Goal: Task Accomplishment & Management: Use online tool/utility

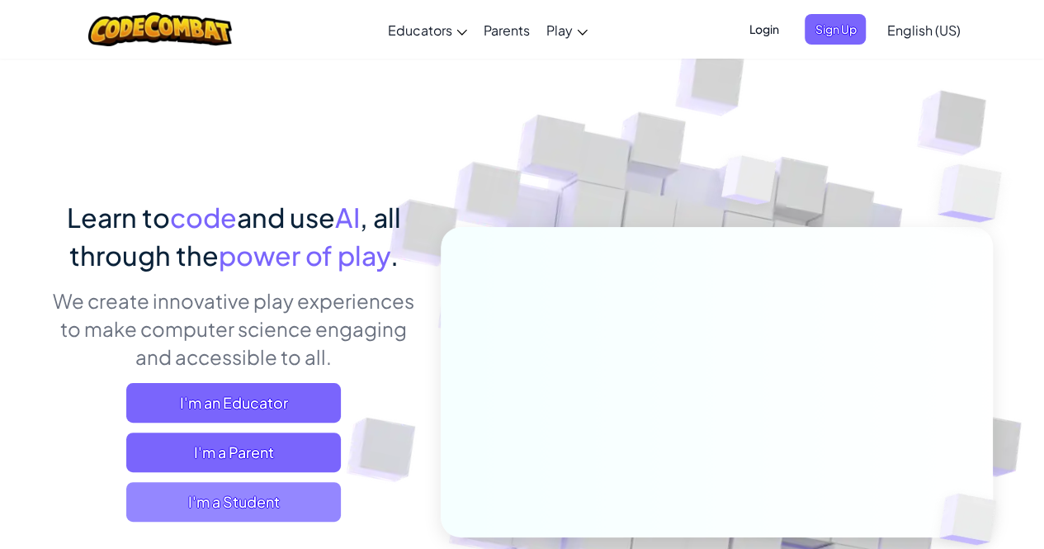
drag, startPoint x: 0, startPoint y: 0, endPoint x: 274, endPoint y: 504, distance: 573.8
click at [274, 504] on span "I'm a Student" at bounding box center [233, 502] width 215 height 40
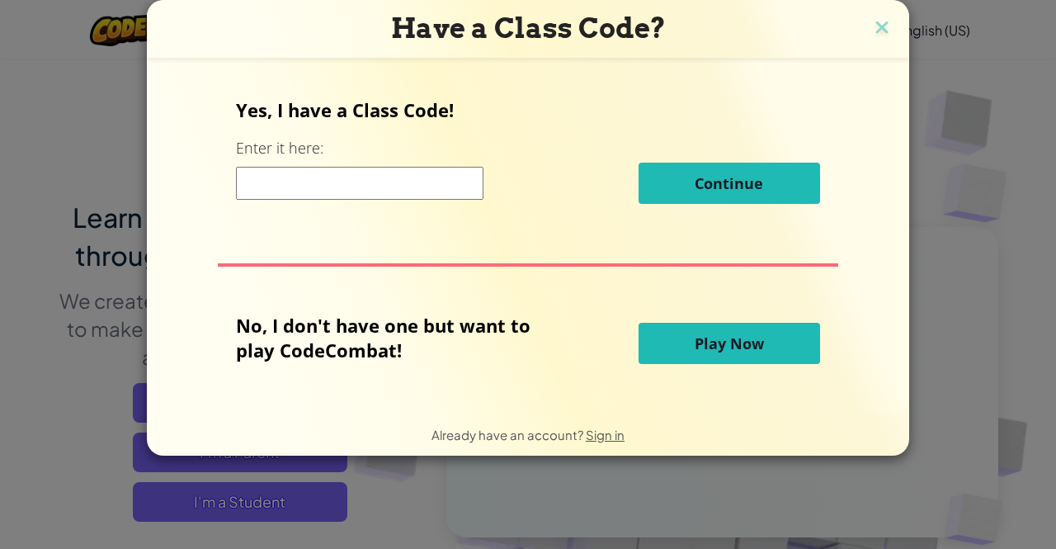
click at [743, 341] on span "Play Now" at bounding box center [729, 343] width 69 height 20
